Goal: Task Accomplishment & Management: Complete application form

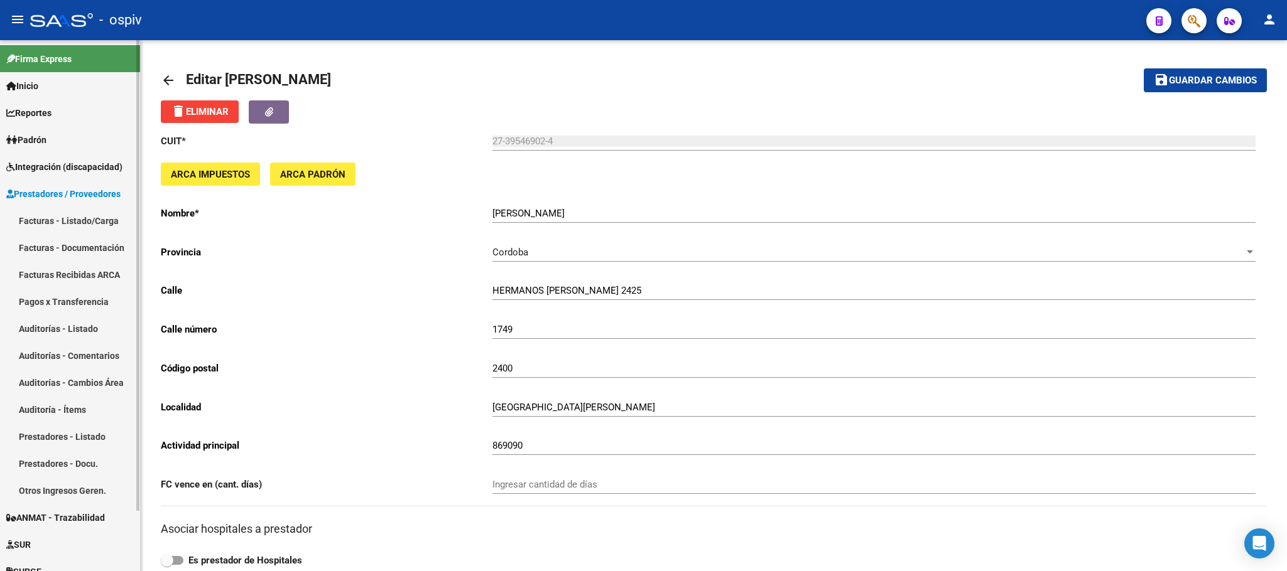
click at [40, 168] on span "Integración (discapacidad)" at bounding box center [64, 167] width 116 height 14
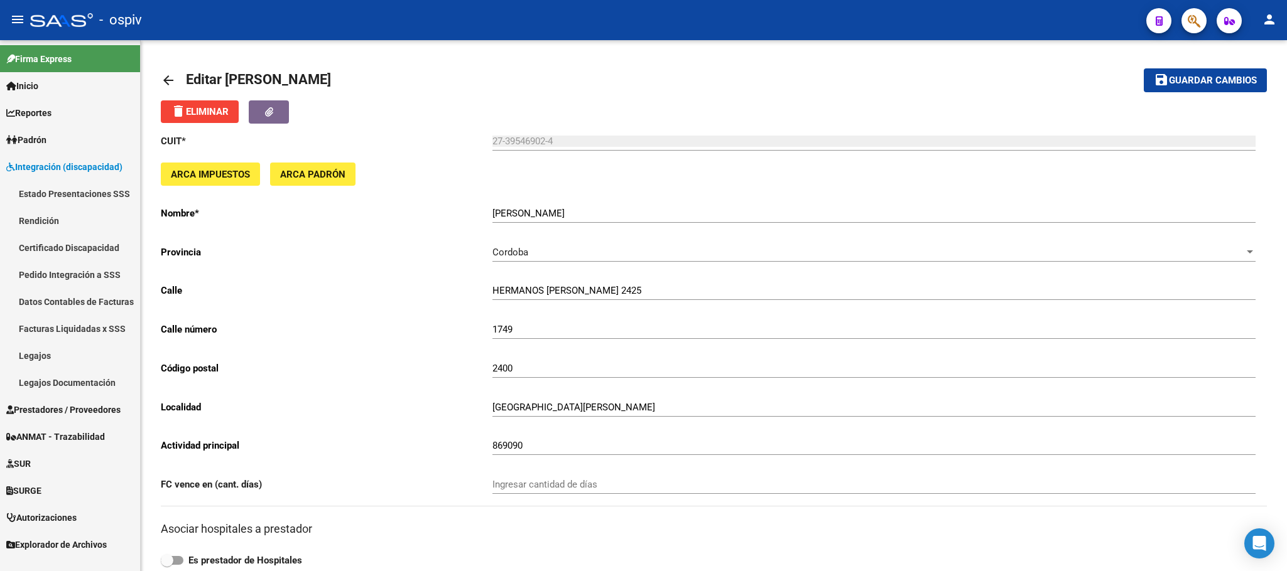
click at [23, 353] on link "Legajos" at bounding box center [70, 355] width 140 height 27
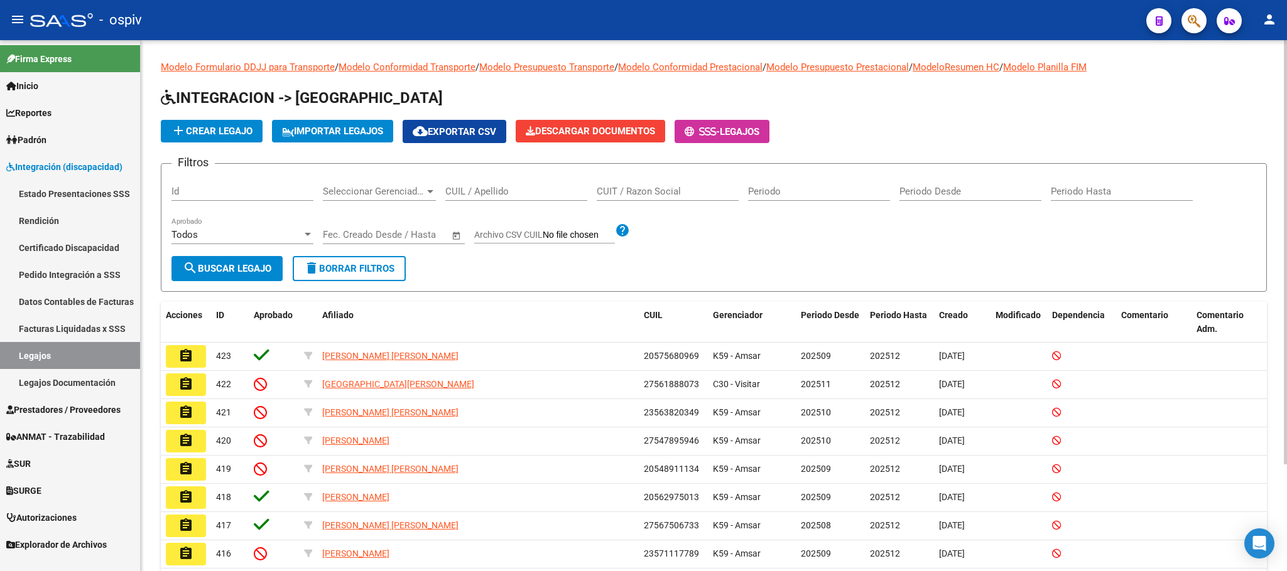
click at [529, 192] on input "CUIL / Apellido" at bounding box center [516, 191] width 142 height 11
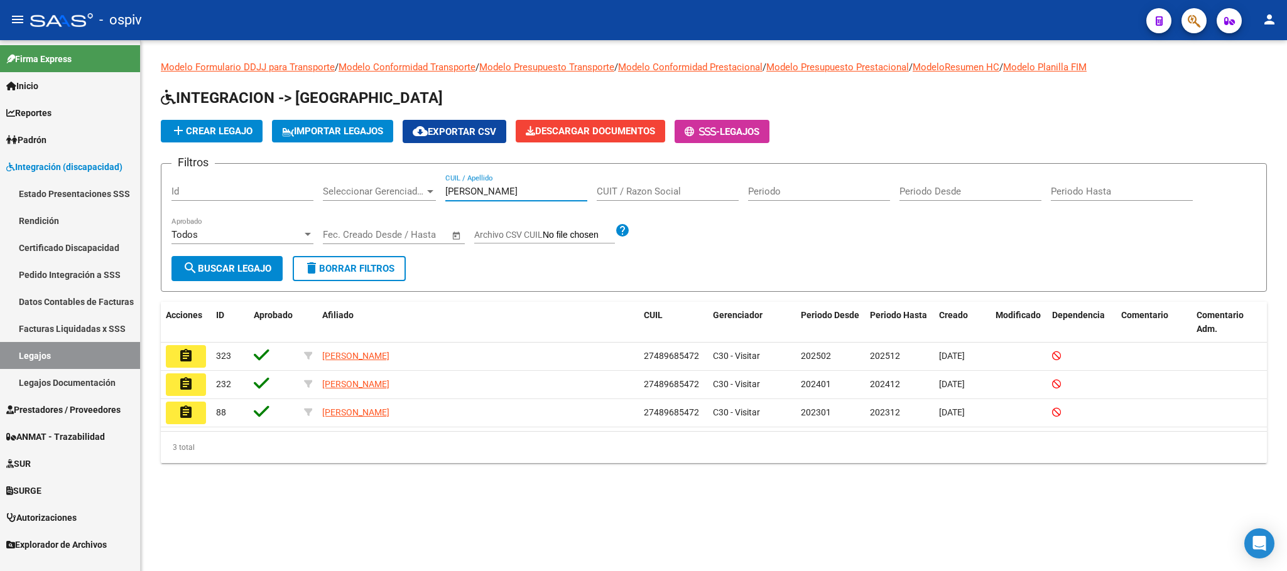
type input "[PERSON_NAME]"
click at [195, 419] on button "assignment" at bounding box center [186, 413] width 40 height 23
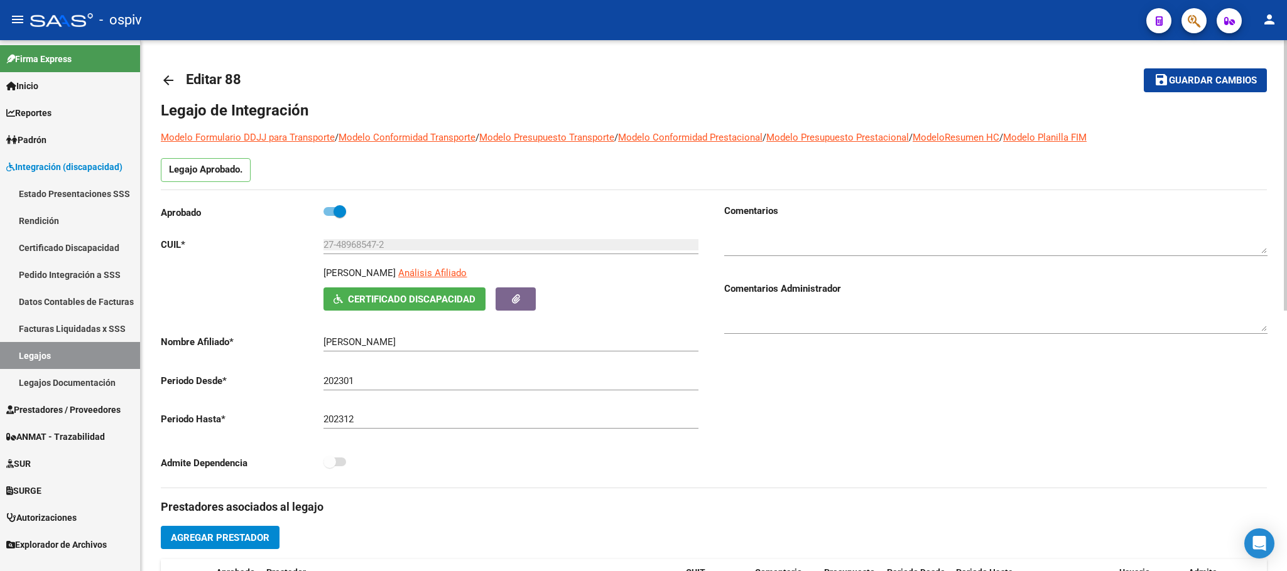
type input "[PERSON_NAME]"
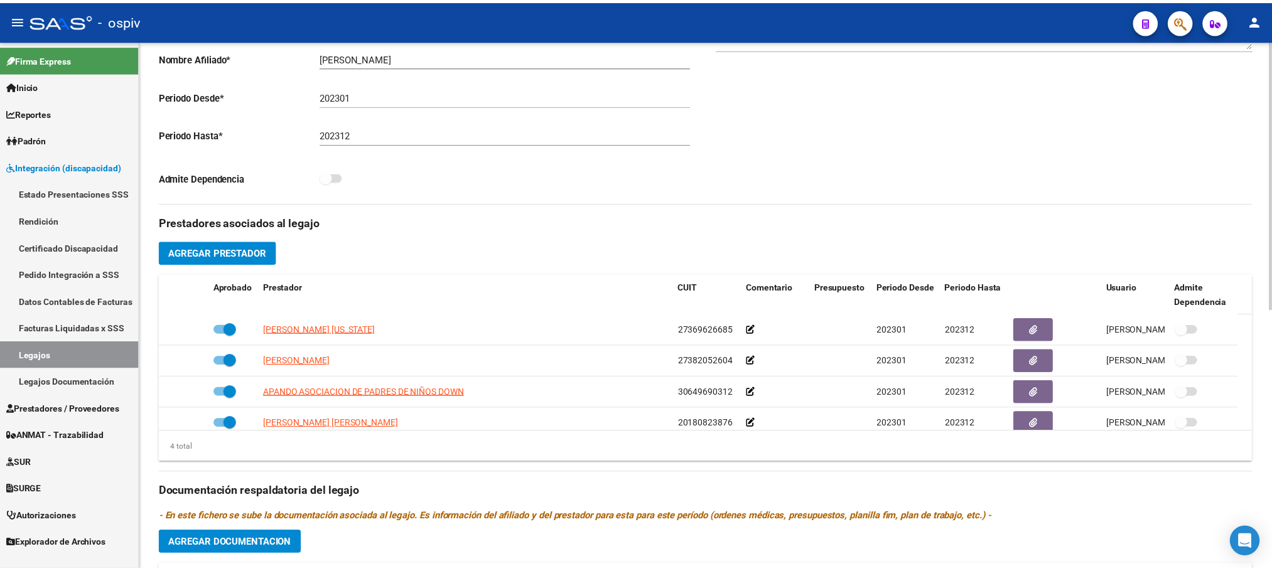
scroll to position [313, 0]
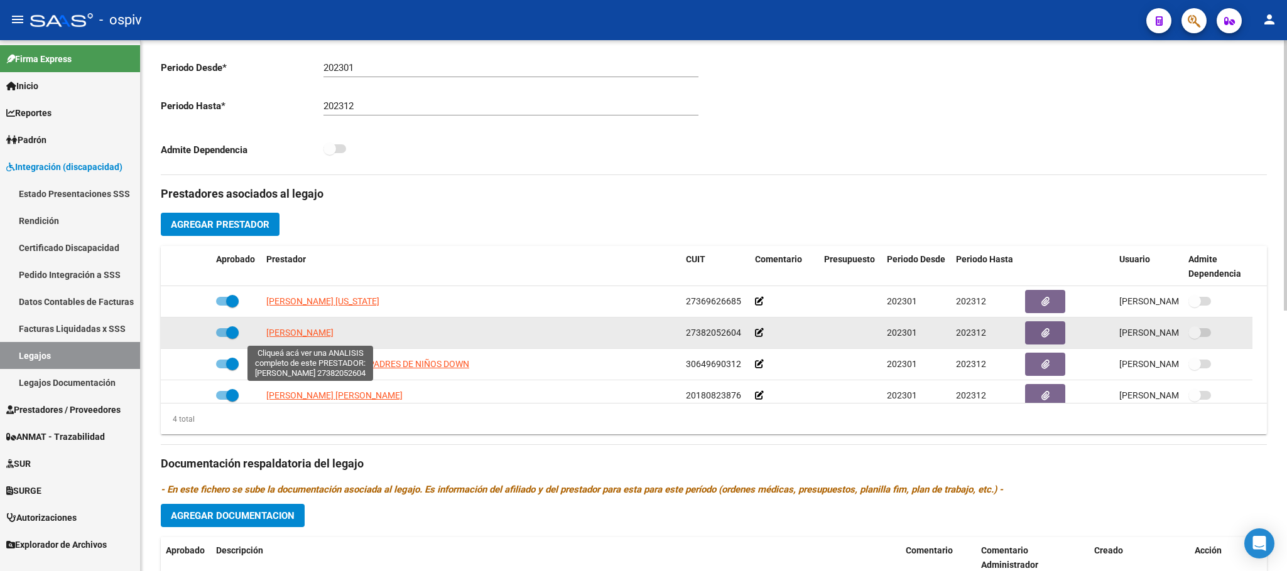
click at [330, 337] on span "[PERSON_NAME]" at bounding box center [299, 333] width 67 height 10
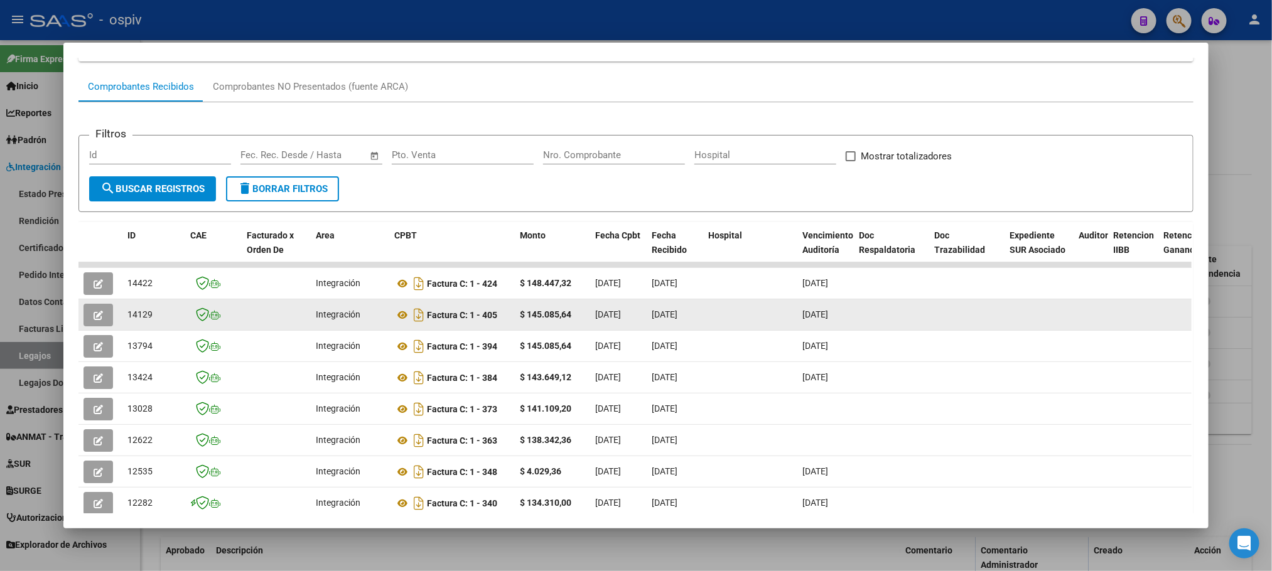
scroll to position [0, 0]
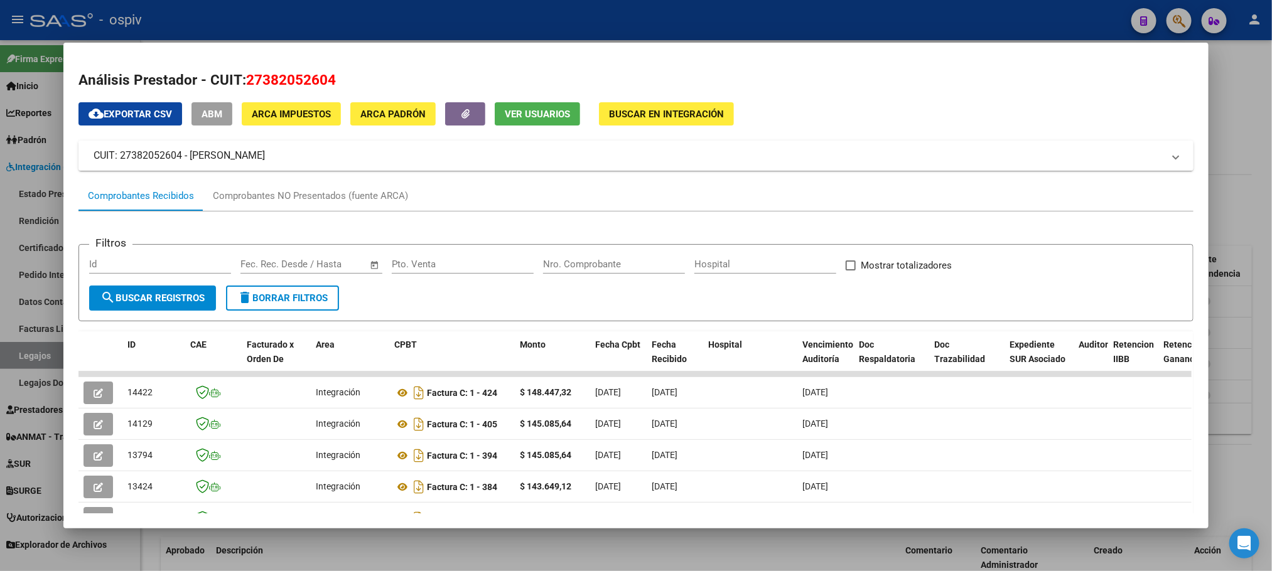
drag, startPoint x: 289, startPoint y: 156, endPoint x: 185, endPoint y: 155, distance: 104.3
click at [185, 155] on mat-panel-title "CUIT: 27382052604 - [PERSON_NAME]" at bounding box center [628, 155] width 1069 height 15
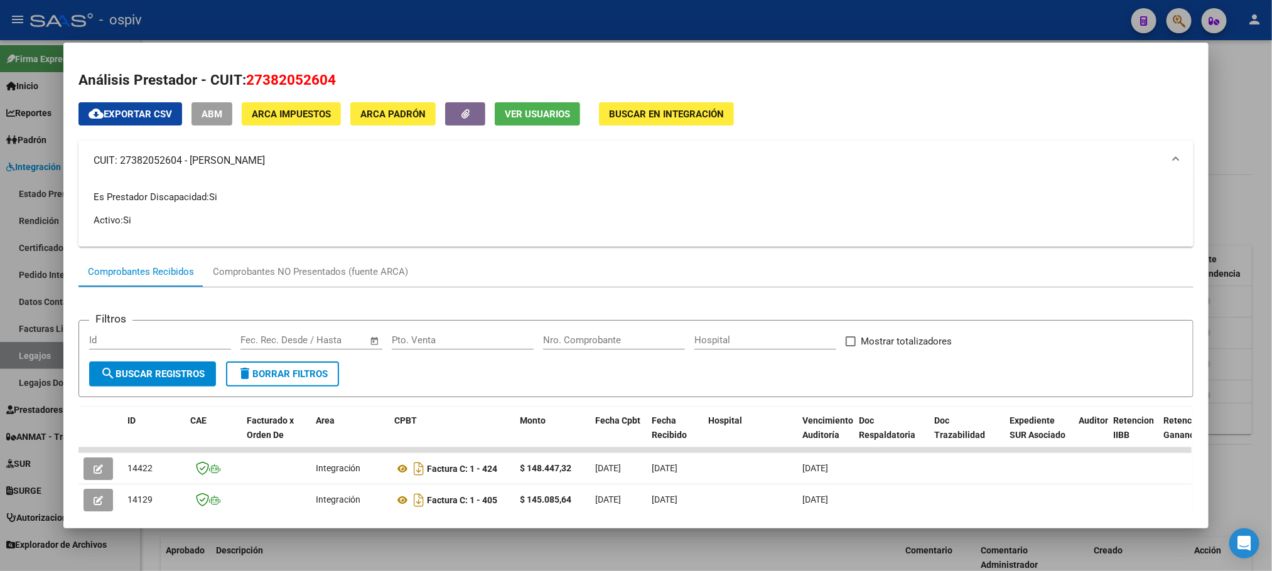
copy mat-panel-title "[PERSON_NAME]"
drag, startPoint x: 306, startPoint y: 77, endPoint x: 240, endPoint y: 75, distance: 66.0
click at [246, 75] on span "27382052604" at bounding box center [291, 80] width 90 height 16
copy span "27382052604"
click at [415, 12] on div at bounding box center [636, 285] width 1272 height 571
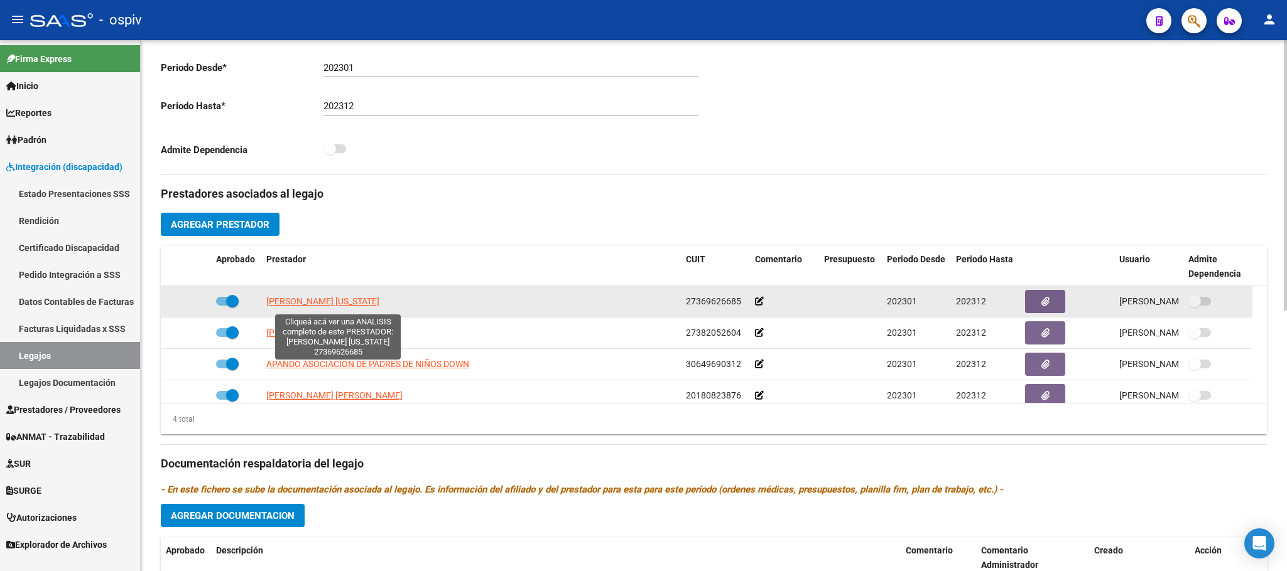
click at [345, 306] on span "[PERSON_NAME] [US_STATE]" at bounding box center [322, 301] width 113 height 10
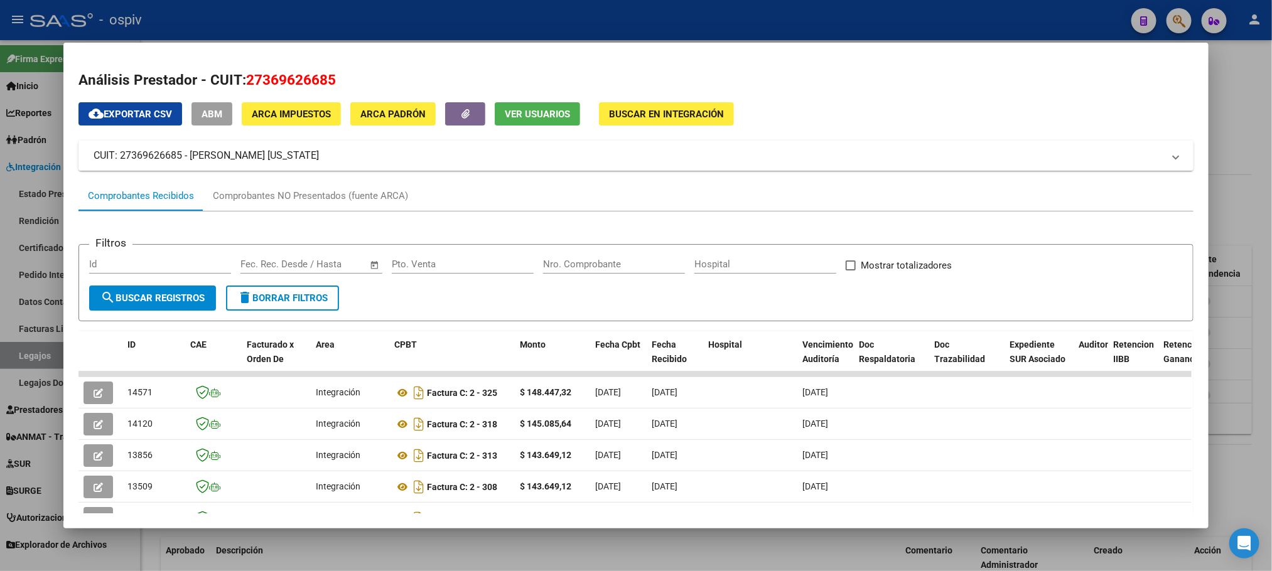
drag, startPoint x: 349, startPoint y: 151, endPoint x: 187, endPoint y: 148, distance: 162.7
click at [187, 148] on mat-panel-title "CUIT: 27369626685 - [PERSON_NAME] [US_STATE]" at bounding box center [628, 155] width 1069 height 15
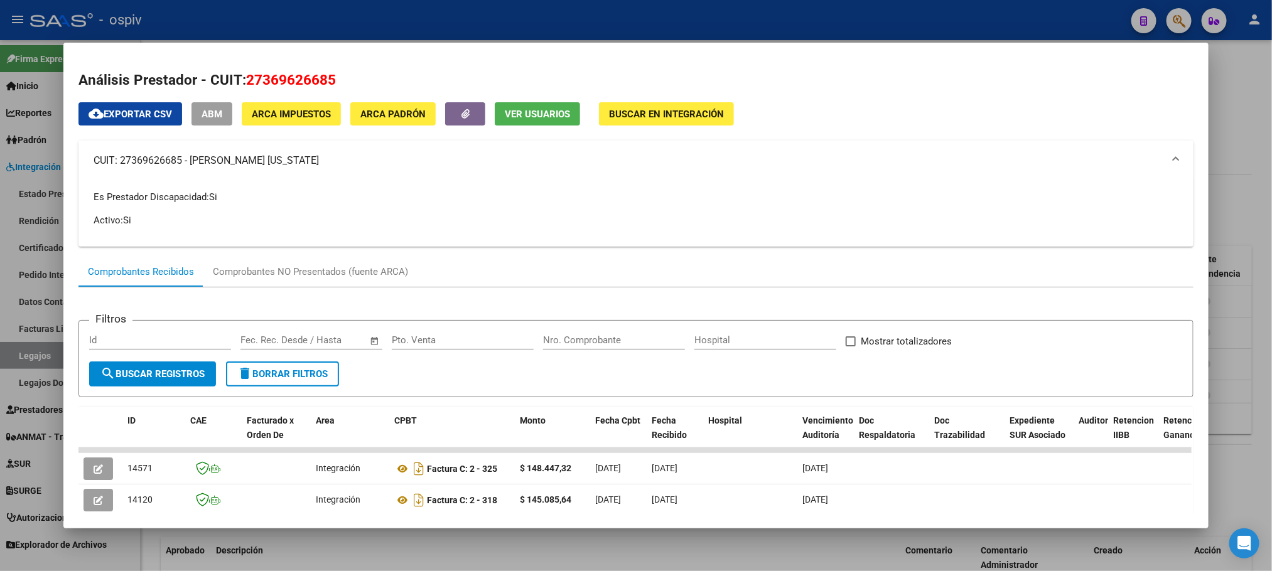
copy mat-panel-title "[PERSON_NAME] [US_STATE]"
drag, startPoint x: 330, startPoint y: 78, endPoint x: 241, endPoint y: 84, distance: 89.4
click at [241, 84] on h2 "Análisis Prestador - CUIT: 27369626685" at bounding box center [635, 80] width 1115 height 21
copy span "27369626685"
click at [388, 14] on div at bounding box center [636, 285] width 1272 height 571
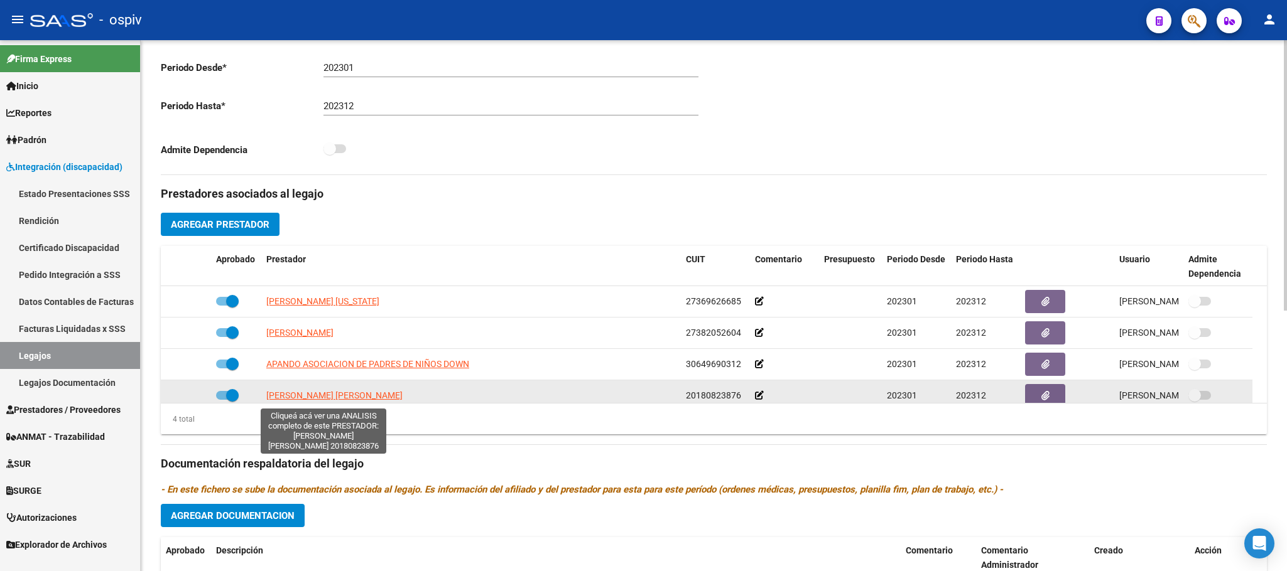
click at [336, 394] on span "[PERSON_NAME] [PERSON_NAME]" at bounding box center [334, 396] width 136 height 10
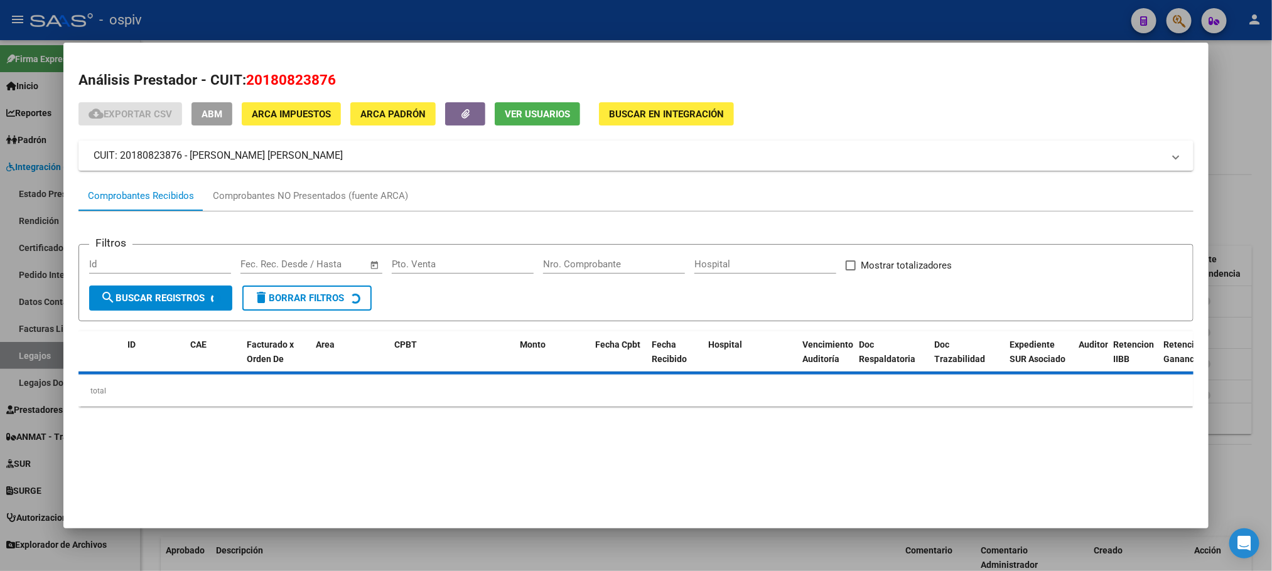
click at [333, 84] on h2 "Análisis Prestador - CUIT: 20180823876" at bounding box center [635, 80] width 1115 height 21
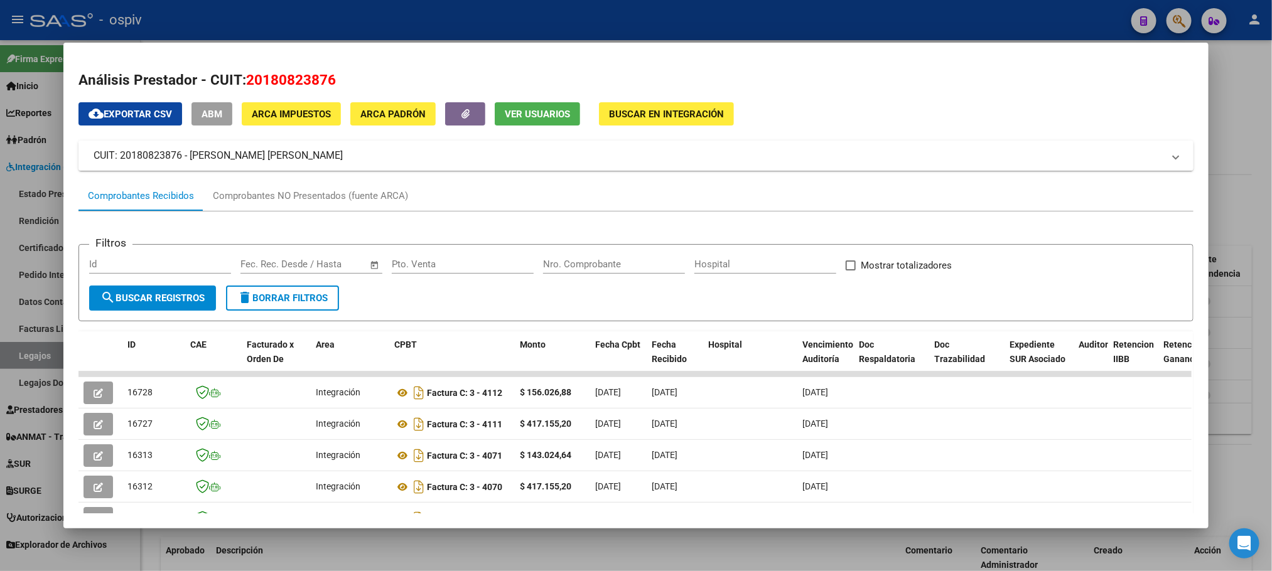
drag, startPoint x: 318, startPoint y: 151, endPoint x: 185, endPoint y: 155, distance: 133.8
click at [185, 155] on mat-panel-title "CUIT: 20180823876 - [PERSON_NAME] [PERSON_NAME]" at bounding box center [628, 155] width 1069 height 15
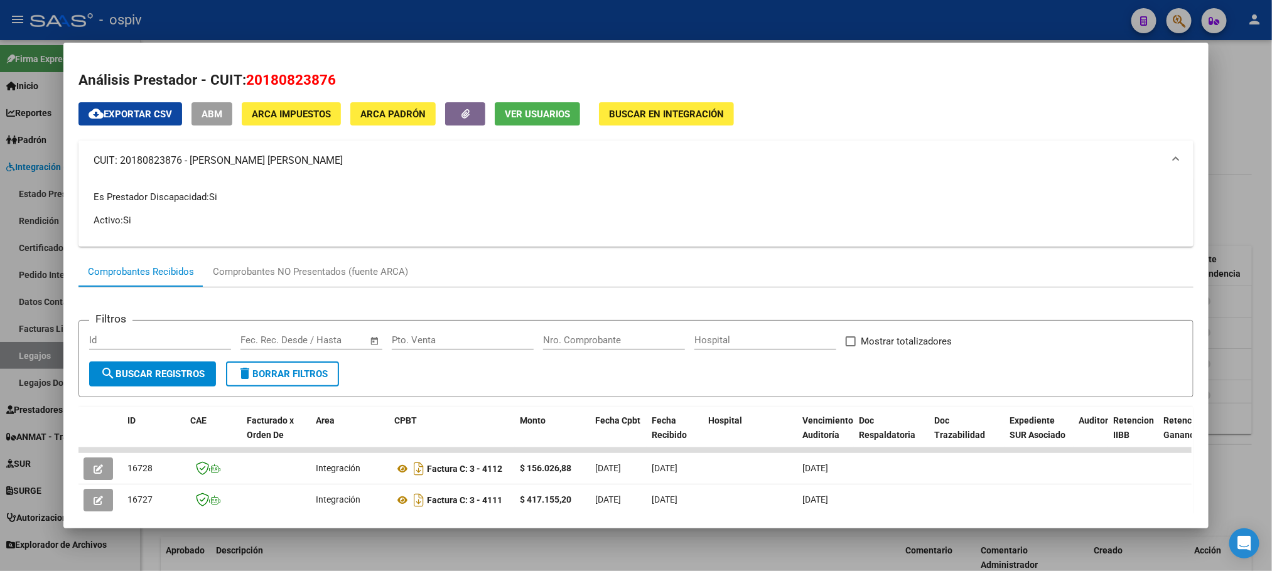
copy mat-panel-title "[PERSON_NAME] [PERSON_NAME]"
drag, startPoint x: 328, startPoint y: 83, endPoint x: 243, endPoint y: 83, distance: 84.8
click at [246, 83] on span "20180823876" at bounding box center [291, 80] width 90 height 16
copy span "20180823876"
click at [430, 26] on div at bounding box center [636, 285] width 1272 height 571
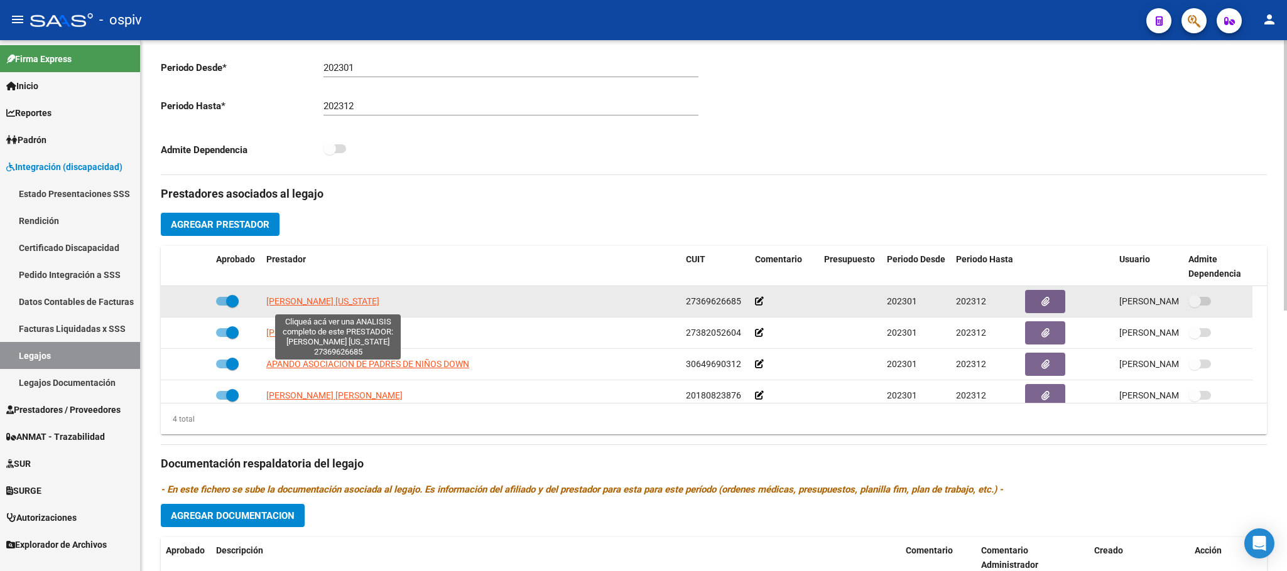
click at [372, 306] on span "[PERSON_NAME] [US_STATE]" at bounding box center [322, 301] width 113 height 10
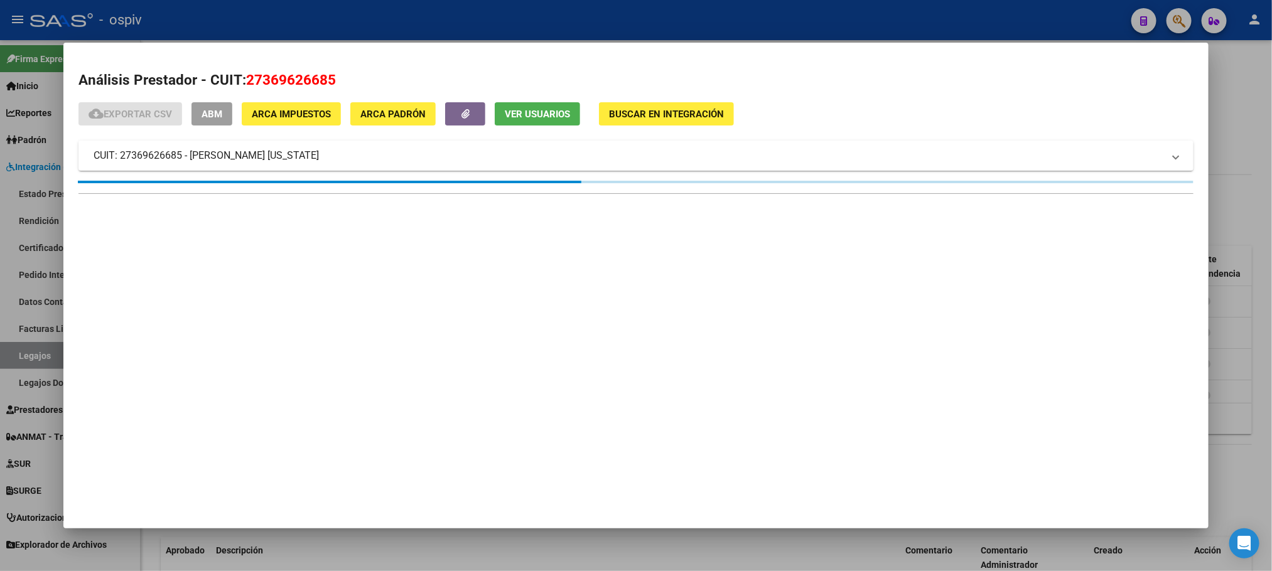
click at [418, 21] on div at bounding box center [636, 285] width 1272 height 571
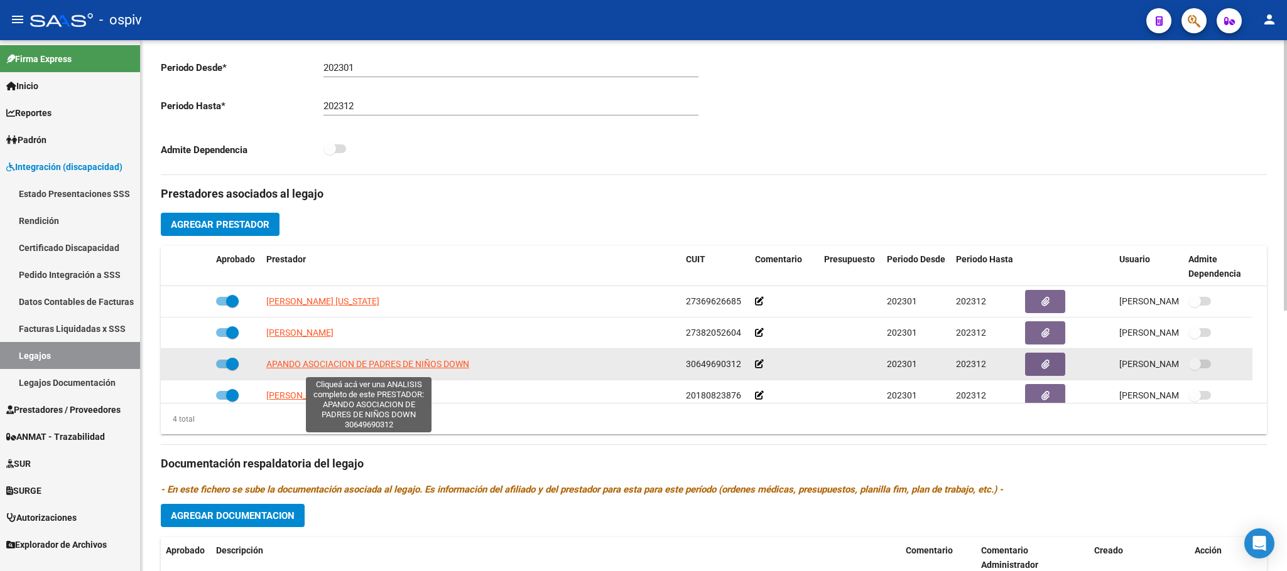
click at [370, 366] on span "APANDO ASOCIACION DE PADRES DE NIÑOS DOWN" at bounding box center [367, 364] width 203 height 10
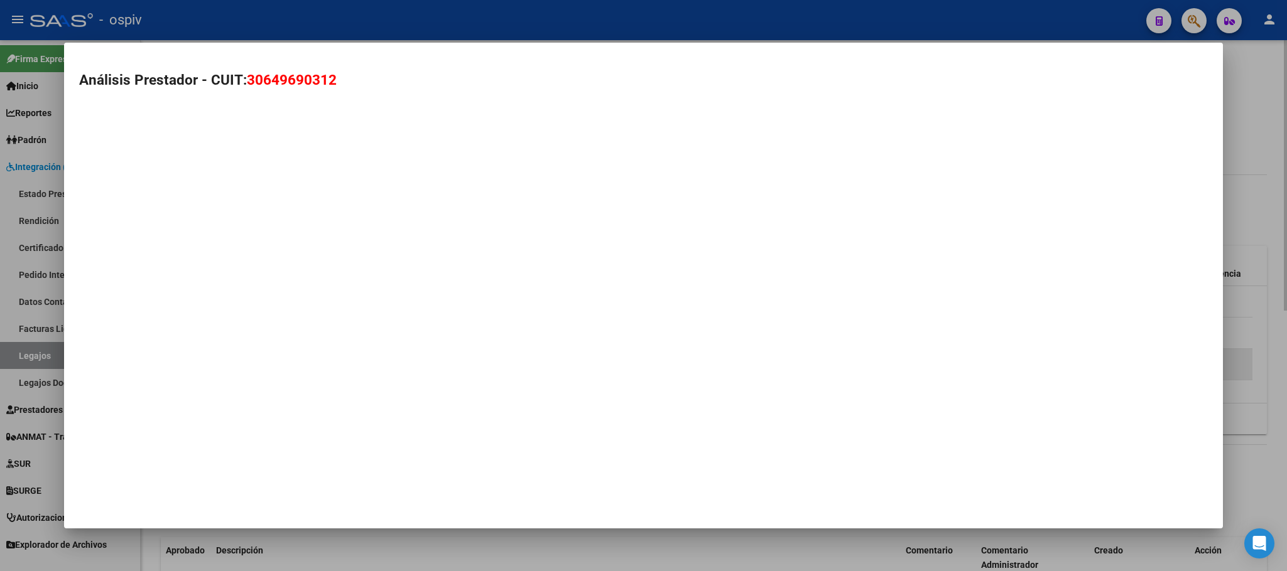
type textarea "30649690312"
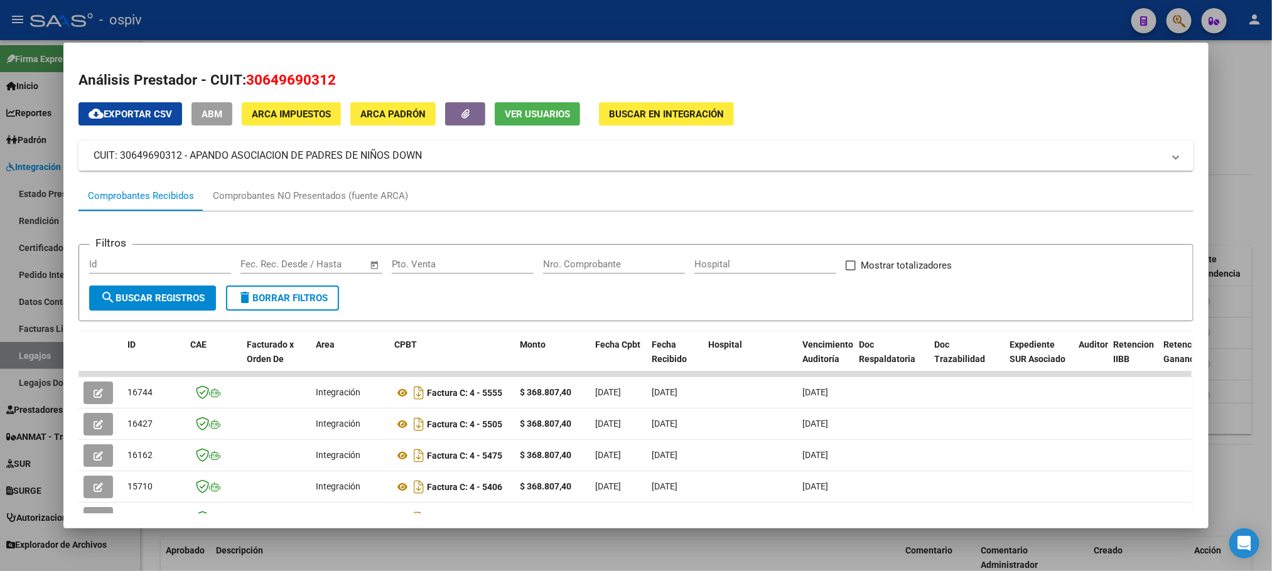
drag, startPoint x: 424, startPoint y: 158, endPoint x: 183, endPoint y: 151, distance: 241.3
click at [183, 151] on mat-panel-title "CUIT: 30649690312 - APANDO ASOCIACION DE PADRES DE NIÑOS DOWN" at bounding box center [628, 155] width 1069 height 15
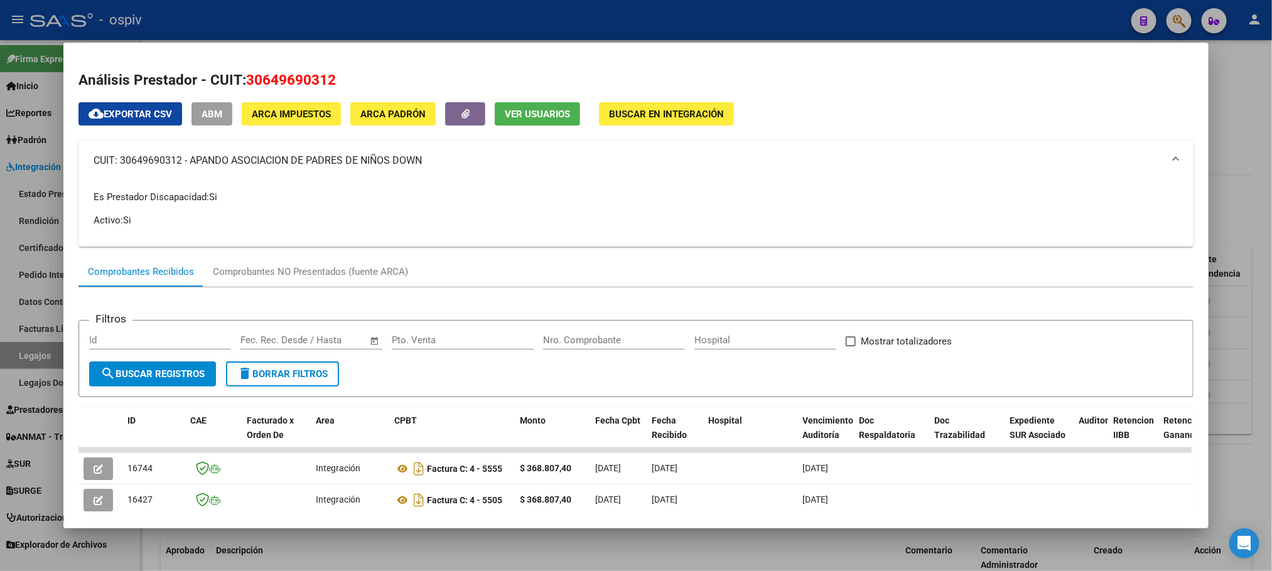
drag, startPoint x: 225, startPoint y: 163, endPoint x: 399, endPoint y: 160, distance: 174.6
copy mat-panel-title "APANDO ASOCIACION DE PADRES DE NIÑOS DOWN"
click at [341, 82] on h2 "Análisis Prestador - CUIT: 30649690312" at bounding box center [635, 80] width 1115 height 21
drag, startPoint x: 330, startPoint y: 83, endPoint x: 241, endPoint y: 83, distance: 88.5
click at [241, 83] on h2 "Análisis Prestador - CUIT: 30649690312" at bounding box center [635, 80] width 1115 height 21
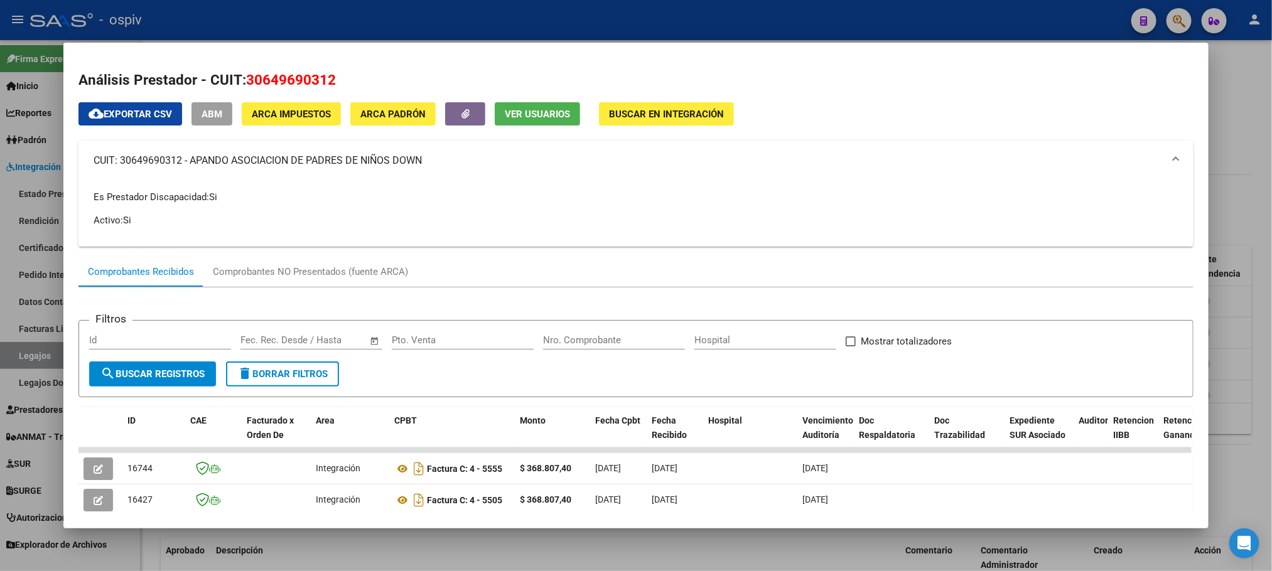
copy span "30649690312"
